Goal: Transaction & Acquisition: Purchase product/service

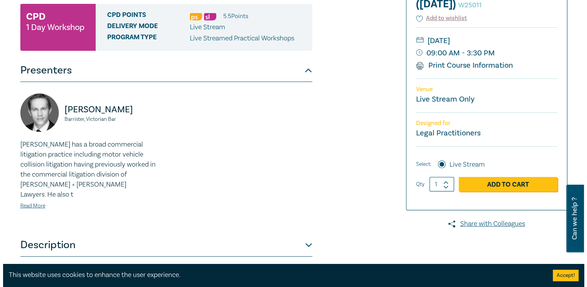
scroll to position [159, 0]
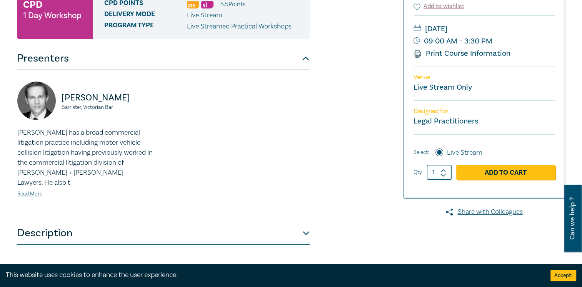
click at [444, 170] on icon at bounding box center [443, 171] width 4 height 2
type input "2"
click at [502, 173] on link "Add to Cart" at bounding box center [505, 172] width 99 height 15
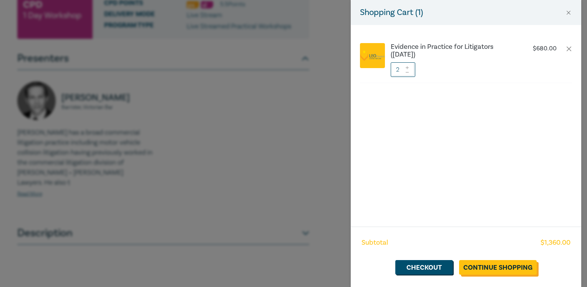
click at [525, 268] on link "Continue Shopping" at bounding box center [498, 267] width 78 height 15
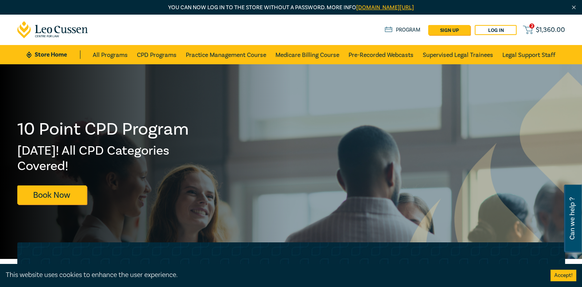
click at [532, 25] on span "2" at bounding box center [531, 25] width 5 height 5
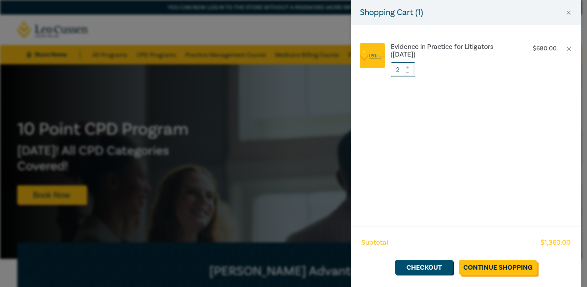
click at [514, 267] on link "Continue Shopping" at bounding box center [498, 267] width 78 height 15
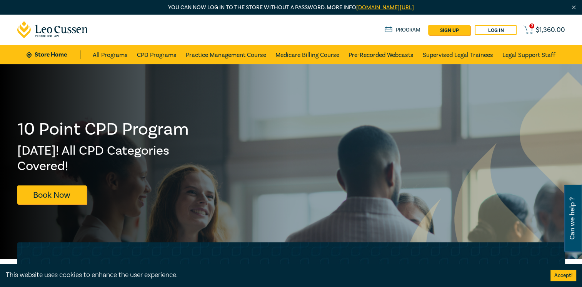
click at [537, 31] on span "$ 1,360.00" at bounding box center [549, 30] width 29 height 8
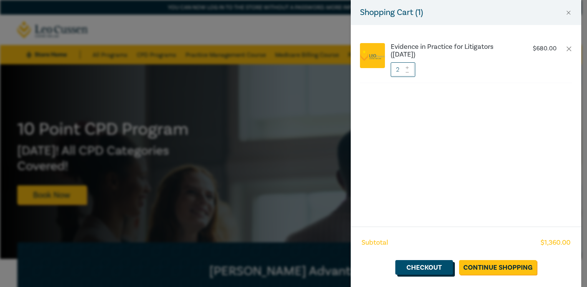
click at [431, 270] on link "Checkout" at bounding box center [425, 267] width 58 height 15
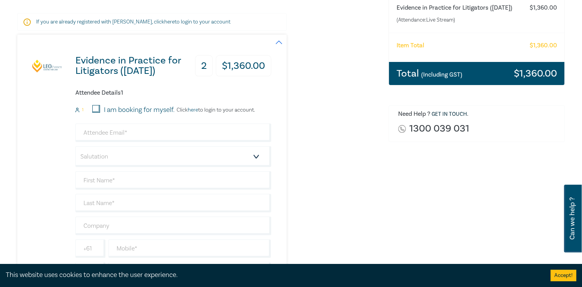
scroll to position [141, 0]
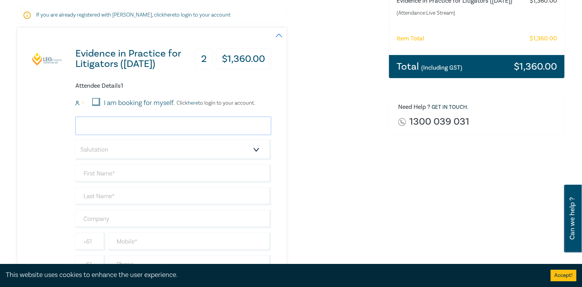
click at [116, 124] on input "email" at bounding box center [173, 125] width 196 height 18
type input "j"
click at [90, 126] on input "email" at bounding box center [173, 125] width 196 height 18
type input "jshelly@lsbc.vic.gov.au"
click at [257, 148] on select "Salutation Mr. Mrs. Ms. Miss Dr. Prof. Other" at bounding box center [173, 149] width 196 height 21
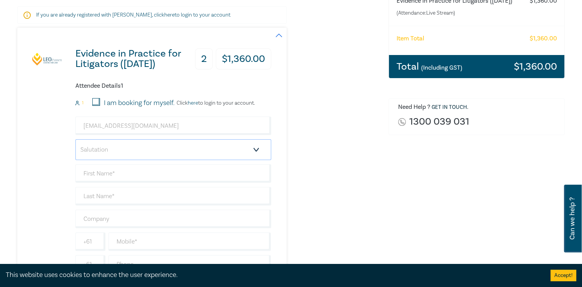
select select "Mr."
click at [75, 139] on select "Salutation Mr. Mrs. Ms. Miss Dr. Prof. Other" at bounding box center [173, 149] width 196 height 21
click at [114, 174] on input "text" at bounding box center [173, 173] width 196 height 18
type input "Jake"
click at [112, 195] on input "text" at bounding box center [173, 196] width 196 height 18
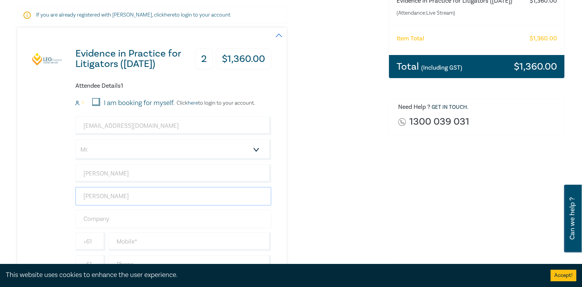
type input "Shelly"
click at [107, 219] on input "text" at bounding box center [173, 219] width 196 height 18
type input "Victorian Legal Services Board & Commissioner"
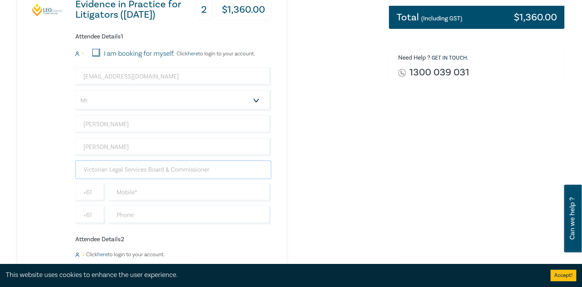
scroll to position [195, 0]
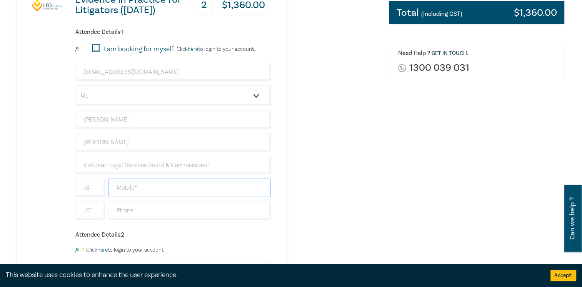
drag, startPoint x: 119, startPoint y: 186, endPoint x: 123, endPoint y: 185, distance: 4.1
click at [119, 186] on input "text" at bounding box center [189, 187] width 163 height 18
paste input "0423 838 013"
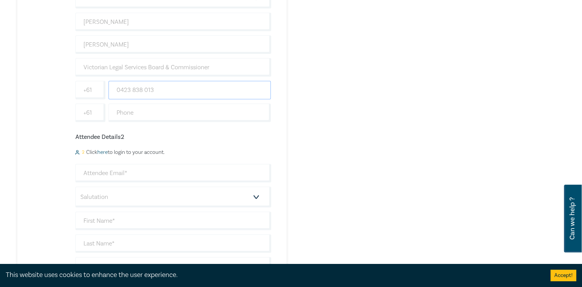
scroll to position [297, 0]
type input "0423 838 013"
click at [111, 167] on input "email" at bounding box center [173, 169] width 196 height 18
type input "cborg@lsbc.vic.gov.au"
click at [103, 188] on select "Salutation Mr. Mrs. Ms. Miss Dr. Prof. Other" at bounding box center [173, 192] width 196 height 21
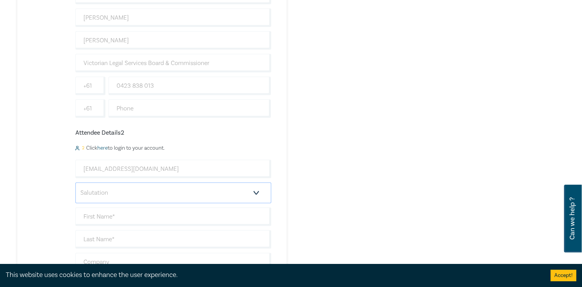
click at [255, 189] on select "Salutation Mr. Mrs. Ms. Miss Dr. Prof. Other" at bounding box center [173, 192] width 196 height 21
click at [259, 192] on select "Salutation Mr. Mrs. Ms. Miss Dr. Prof. Other" at bounding box center [173, 192] width 196 height 21
select select "Ms."
click at [75, 182] on select "Salutation Mr. Mrs. Ms. Miss Dr. Prof. Other" at bounding box center [173, 192] width 196 height 21
click at [114, 212] on input "text" at bounding box center [173, 216] width 196 height 18
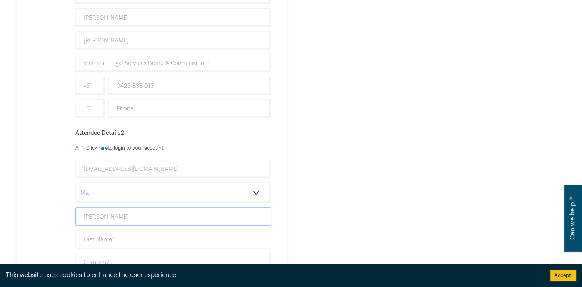
type input "Courtney"
click at [104, 239] on input "text" at bounding box center [173, 239] width 196 height 18
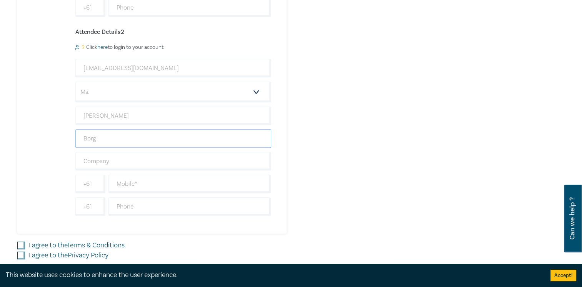
scroll to position [411, 0]
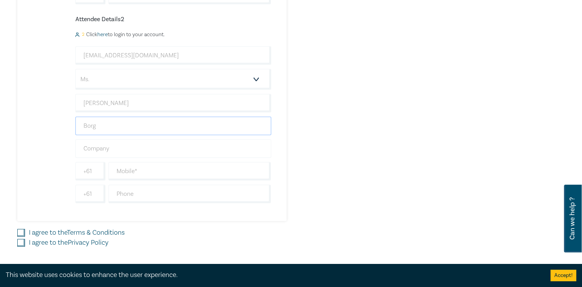
type input "Borg"
click at [121, 144] on input "text" at bounding box center [173, 148] width 196 height 18
type input "Victorian Legal Services Board & Commissioner"
drag, startPoint x: 116, startPoint y: 169, endPoint x: 120, endPoint y: 168, distance: 4.0
click at [116, 169] on input "text" at bounding box center [189, 171] width 163 height 18
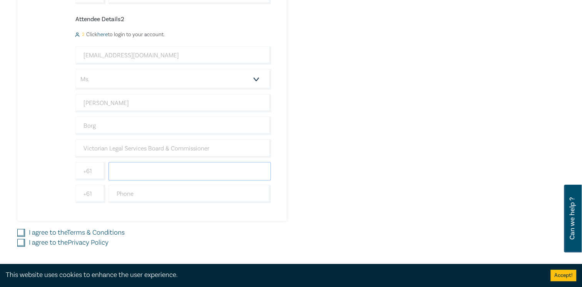
paste input "0438 866 729"
type input "0438 866 729"
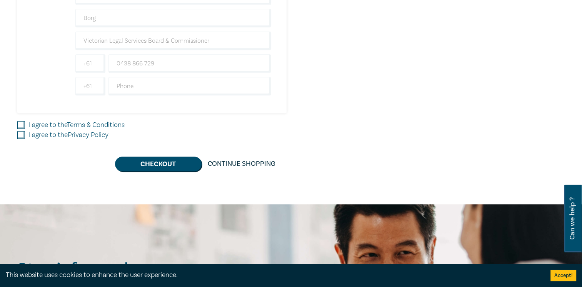
scroll to position [520, 0]
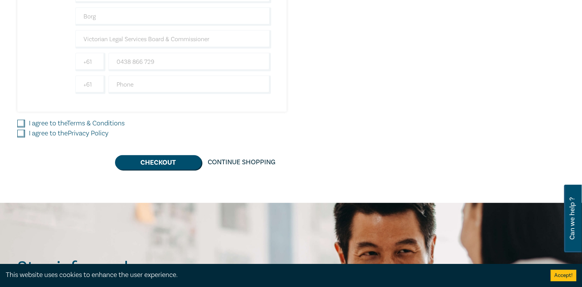
click at [23, 120] on input "I agree to the Terms & Conditions" at bounding box center [21, 124] width 8 height 8
checkbox input "true"
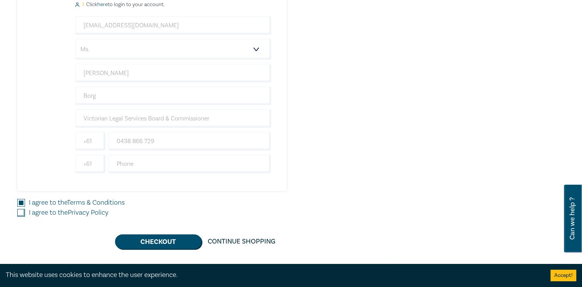
scroll to position [483, 0]
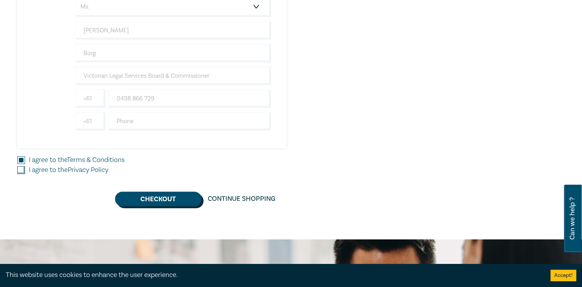
click at [163, 198] on button "Checkout" at bounding box center [158, 198] width 86 height 15
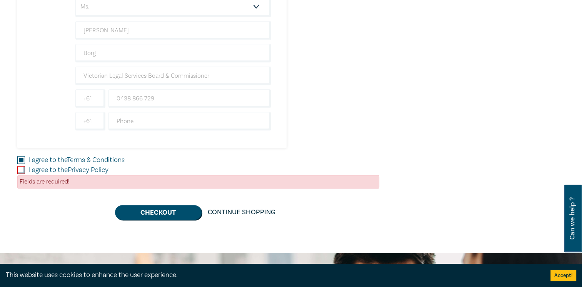
click at [19, 166] on input "I agree to the Privacy Policy" at bounding box center [21, 170] width 8 height 8
checkbox input "true"
click at [161, 205] on button "Checkout" at bounding box center [158, 212] width 86 height 15
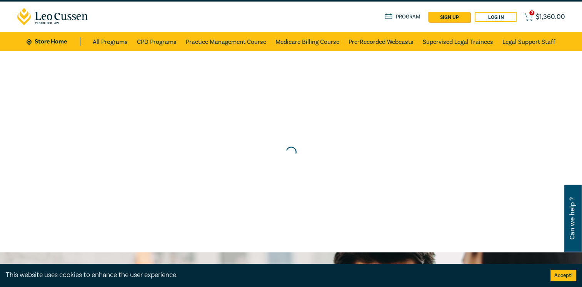
scroll to position [0, 0]
